Goal: Check status

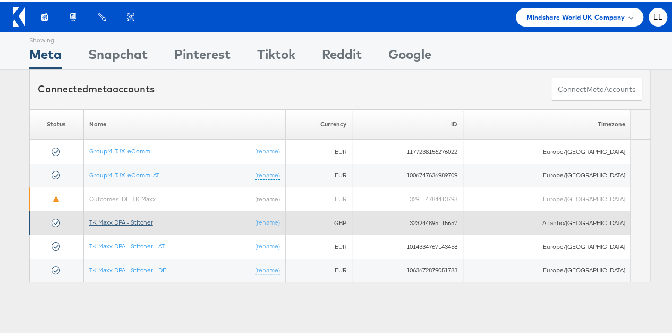
click at [125, 220] on link "TK Maxx DPA - Stitcher" at bounding box center [121, 220] width 64 height 8
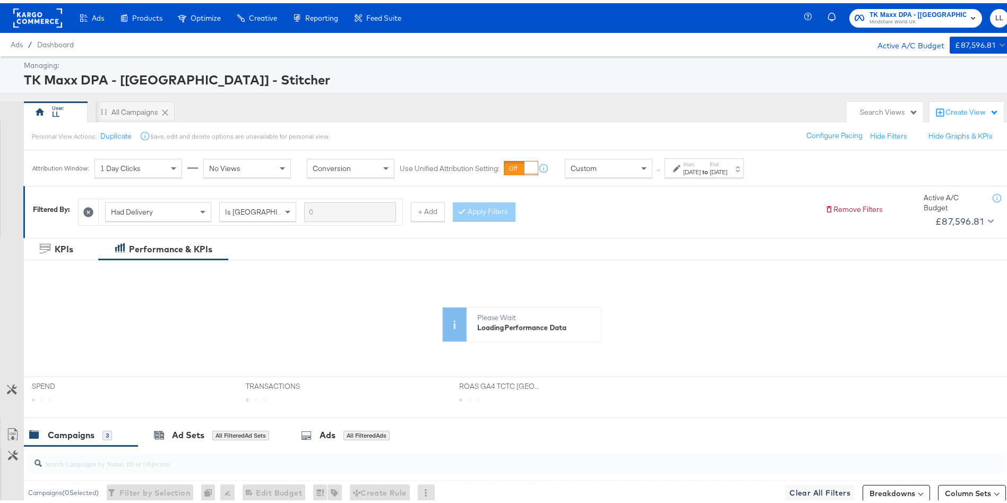
click at [701, 168] on div "[DATE]" at bounding box center [692, 169] width 18 height 8
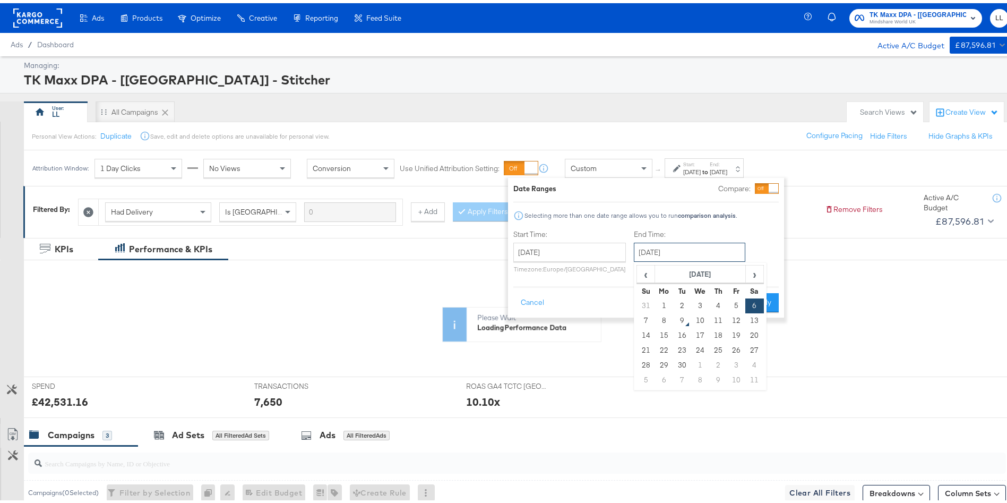
click at [651, 258] on input "[DATE]" at bounding box center [690, 249] width 112 height 19
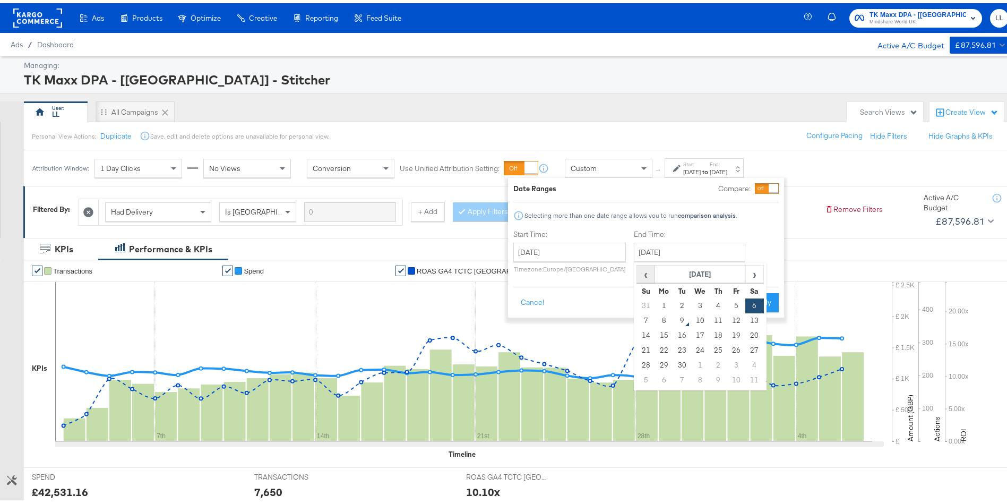
click at [646, 270] on span "‹" at bounding box center [646, 271] width 16 height 16
click at [757, 361] on td "30" at bounding box center [755, 362] width 18 height 15
type input "[DATE]"
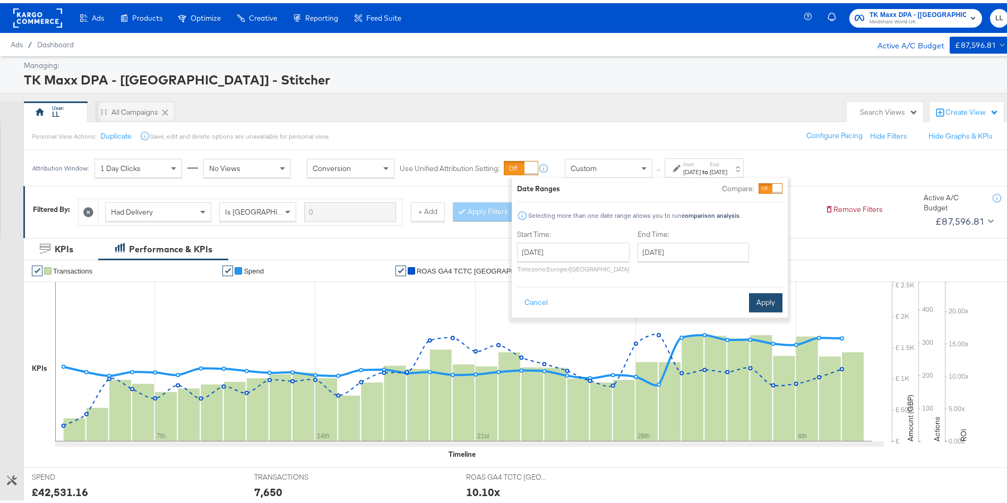
click at [763, 296] on button "Apply" at bounding box center [765, 299] width 33 height 19
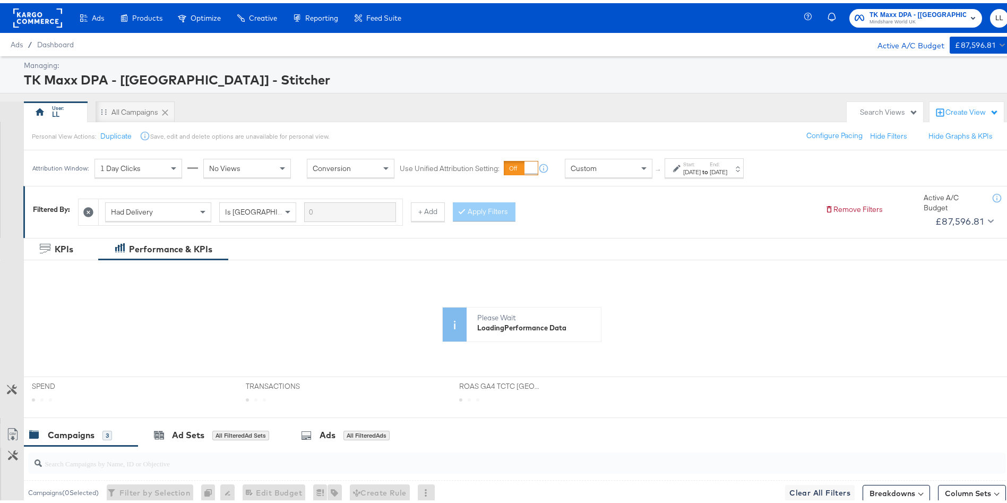
scroll to position [237, 0]
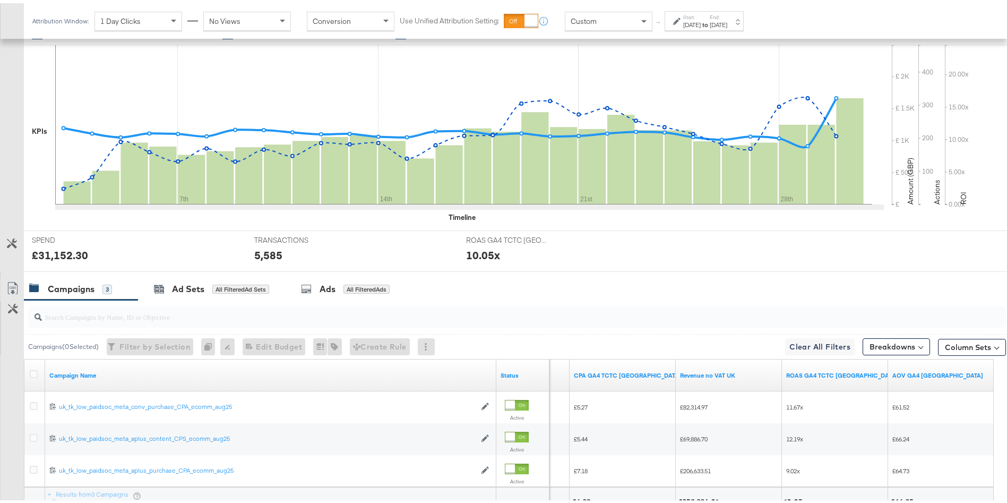
click at [728, 20] on div "Aug 30th 2025" at bounding box center [719, 22] width 18 height 8
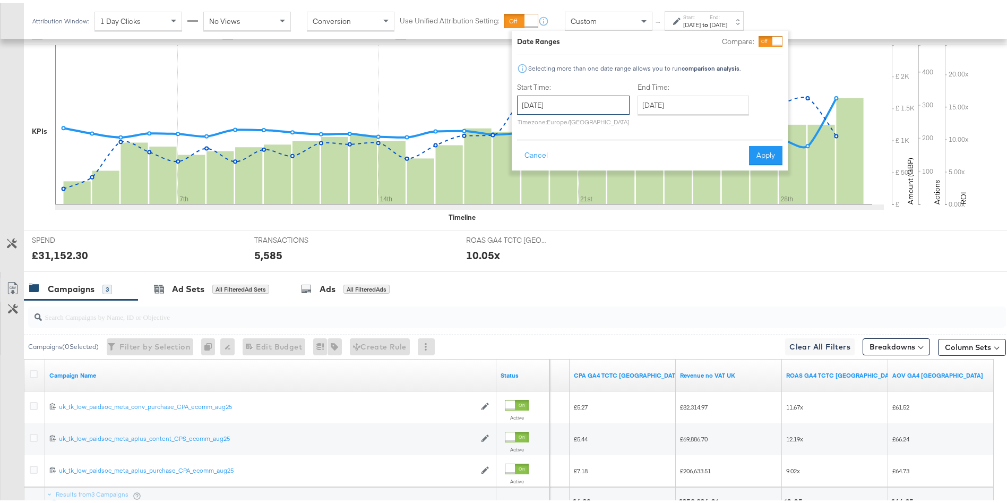
click at [548, 106] on input "August 3rd 2025" at bounding box center [573, 101] width 113 height 19
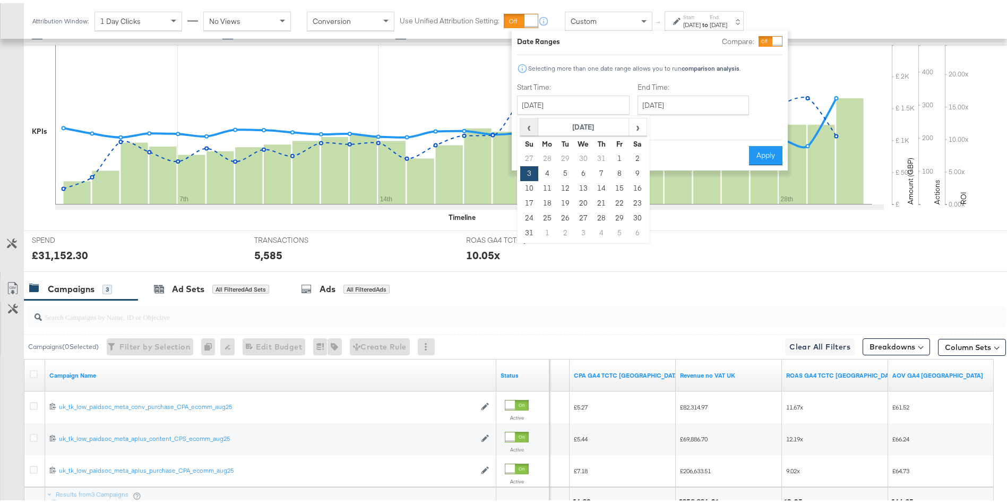
click at [533, 126] on span "‹" at bounding box center [529, 124] width 16 height 16
click at [529, 158] on td "29" at bounding box center [529, 155] width 18 height 15
type input "June 29th 2025"
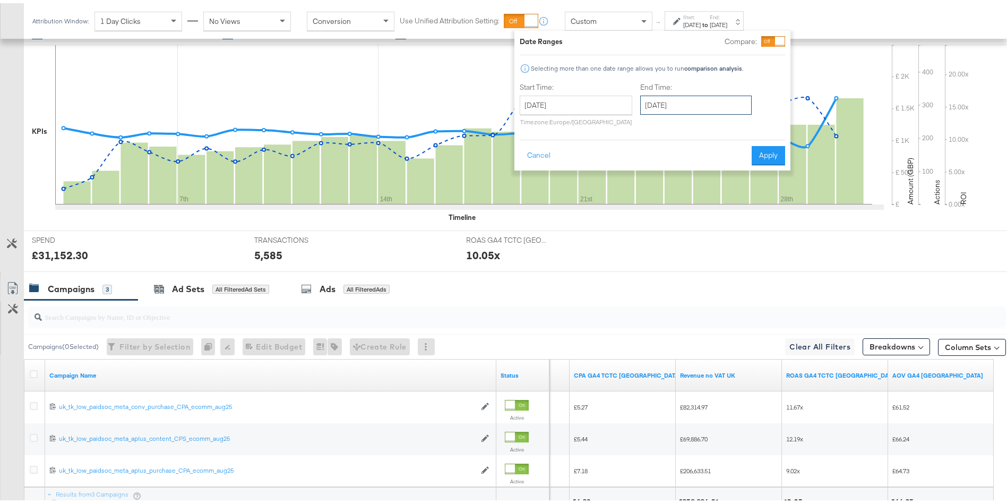
click at [691, 97] on input "August 30th 2025" at bounding box center [696, 101] width 112 height 19
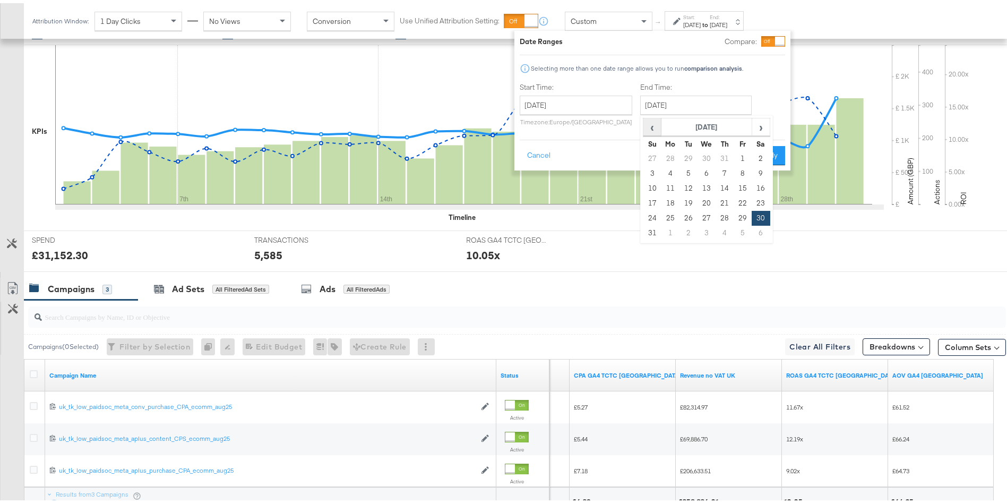
click at [649, 130] on span "‹" at bounding box center [652, 124] width 16 height 16
click at [759, 210] on td "2" at bounding box center [761, 215] width 18 height 15
type input "August 2nd 2025"
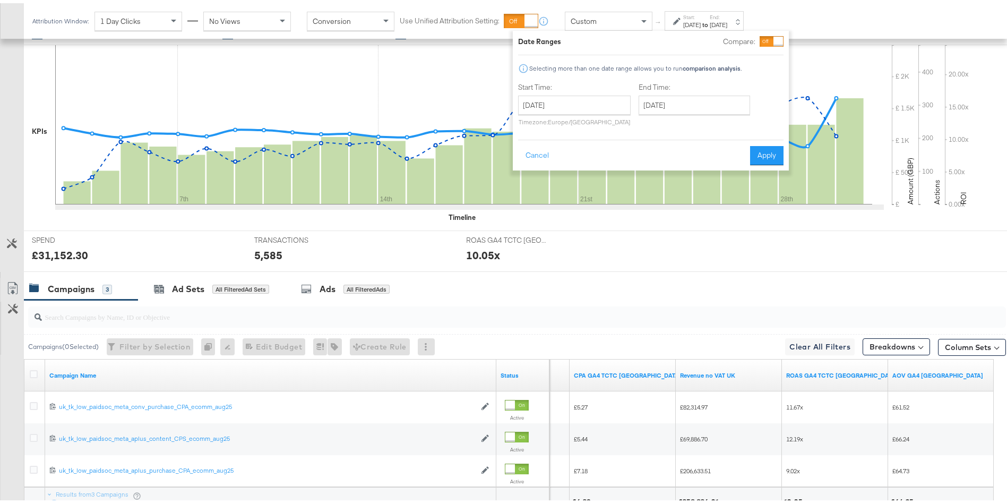
click at [768, 141] on div "Cancel Apply" at bounding box center [651, 149] width 266 height 26
click at [766, 151] on button "Apply" at bounding box center [766, 152] width 33 height 19
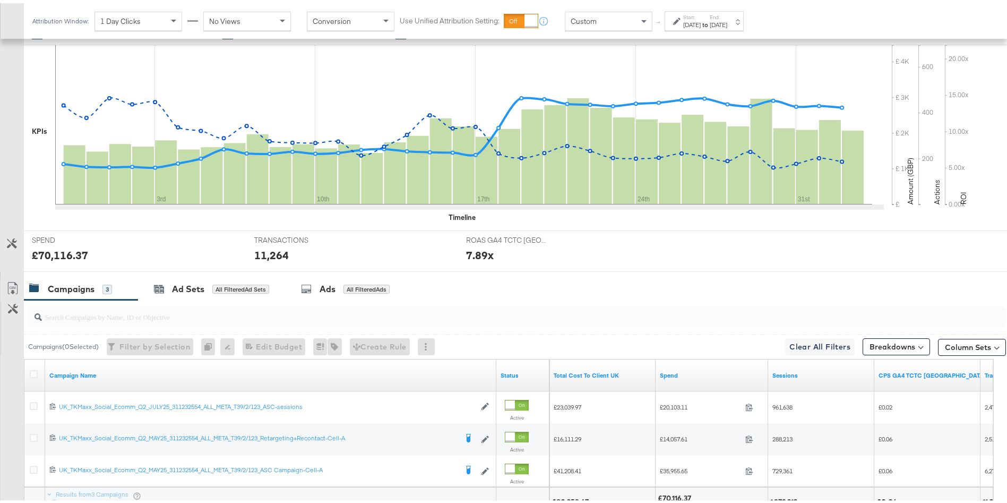
scroll to position [328, 0]
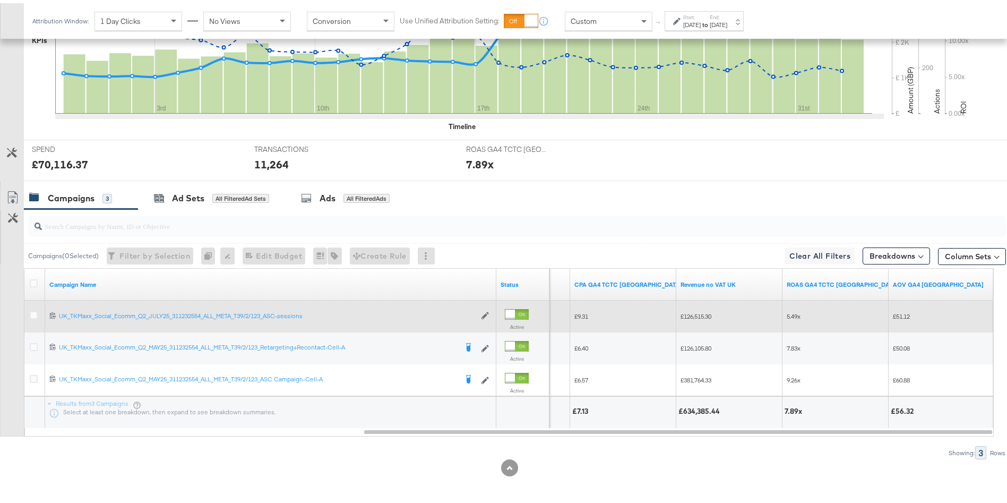
click at [794, 314] on span "5.49x" at bounding box center [794, 313] width 14 height 8
